Goal: Task Accomplishment & Management: Complete application form

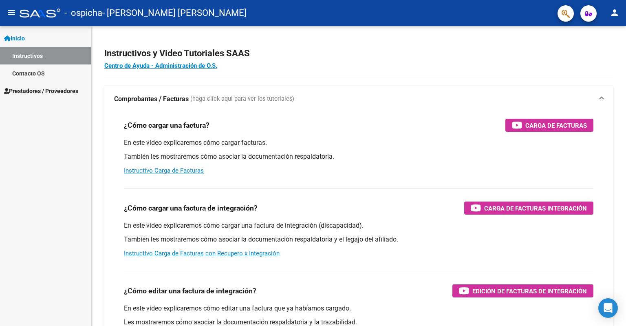
click at [49, 87] on span "Prestadores / Proveedores" at bounding box center [41, 90] width 74 height 9
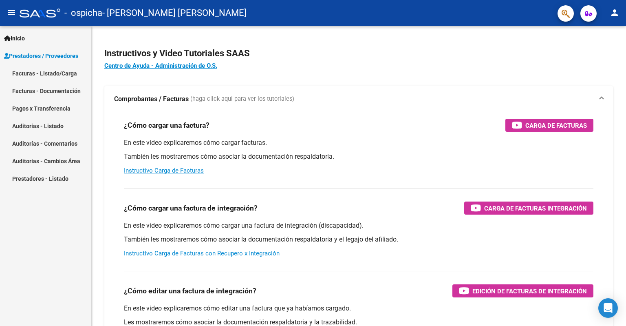
click at [50, 73] on link "Facturas - Listado/Carga" at bounding box center [45, 73] width 91 height 18
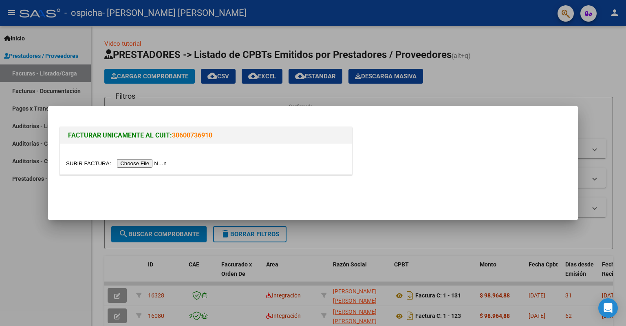
click at [161, 161] on input "file" at bounding box center [117, 163] width 103 height 9
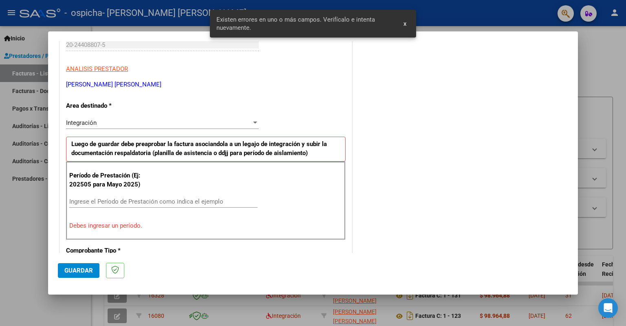
scroll to position [162, 0]
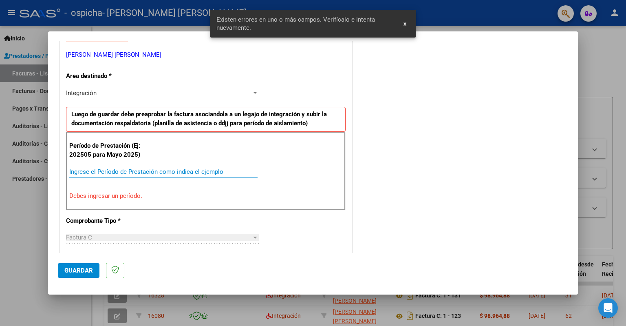
click at [138, 169] on input "Ingrese el Período de Prestación como indica el ejemplo" at bounding box center [163, 171] width 188 height 7
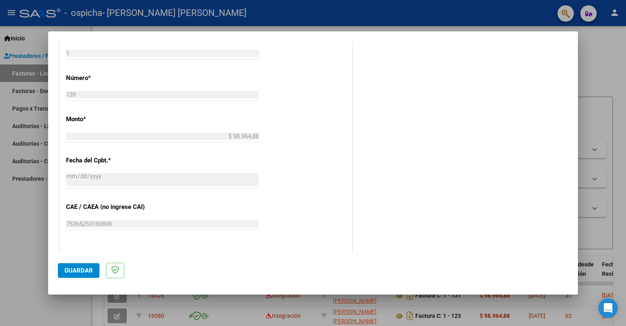
scroll to position [447, 0]
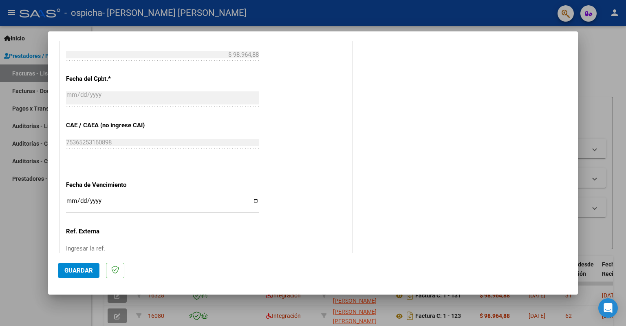
type input "202508"
click at [252, 201] on input "Ingresar la fecha" at bounding box center [162, 203] width 193 height 13
type input "[DATE]"
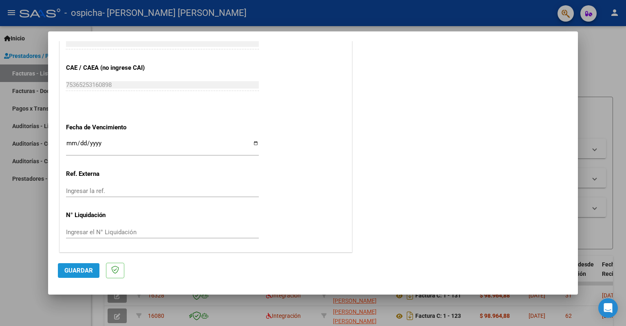
click at [83, 271] on span "Guardar" at bounding box center [78, 270] width 29 height 7
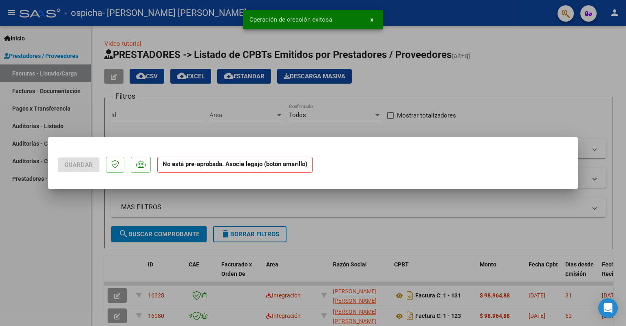
scroll to position [0, 0]
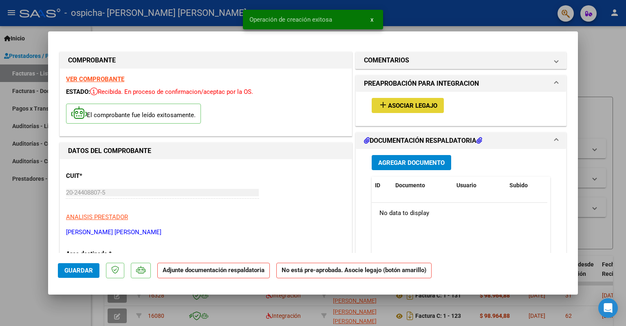
click at [405, 106] on span "Asociar Legajo" at bounding box center [412, 105] width 49 height 7
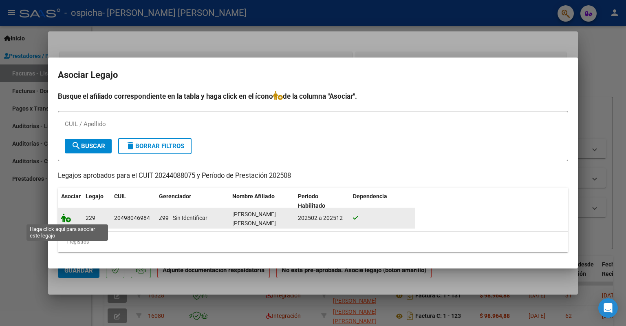
click at [68, 220] on icon at bounding box center [66, 217] width 10 height 9
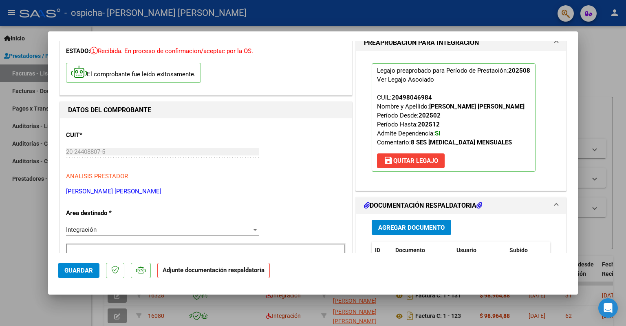
scroll to position [82, 0]
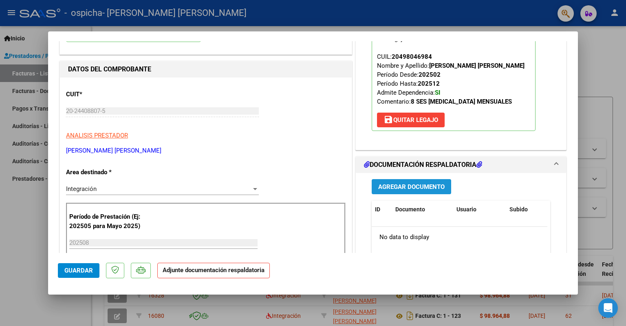
click at [394, 183] on span "Agregar Documento" at bounding box center [411, 186] width 66 height 7
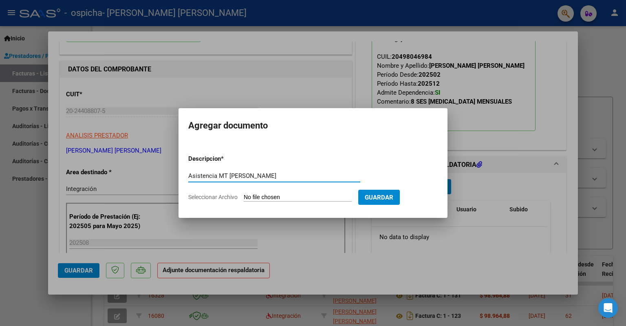
type input "Asistencia MT [PERSON_NAME]"
click at [221, 198] on span "Seleccionar Archivo" at bounding box center [212, 197] width 49 height 7
click at [244, 198] on input "Seleccionar Archivo" at bounding box center [298, 198] width 108 height 8
type input "C:\fakepath\Asistencia 2025 MT [PERSON_NAME].pdf"
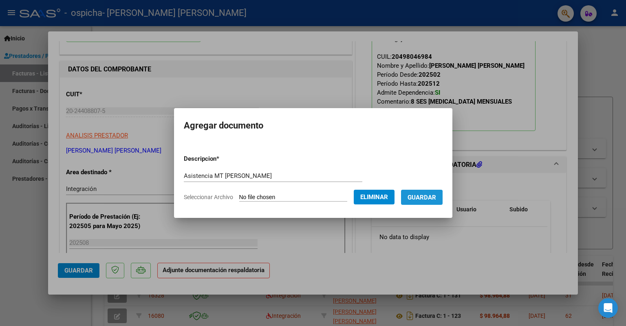
click at [426, 199] on span "Guardar" at bounding box center [422, 197] width 29 height 7
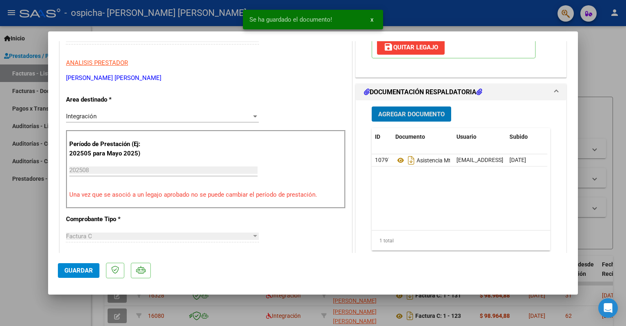
scroll to position [204, 0]
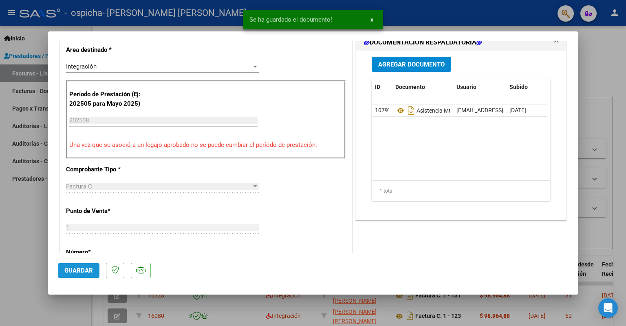
click at [75, 273] on span "Guardar" at bounding box center [78, 270] width 29 height 7
